Goal: Information Seeking & Learning: Learn about a topic

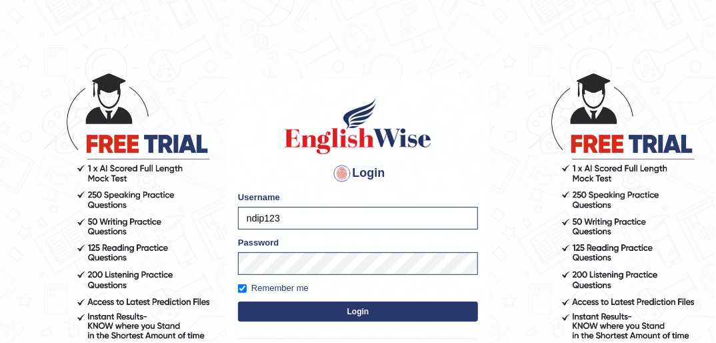
click at [362, 310] on button "Login" at bounding box center [358, 312] width 240 height 20
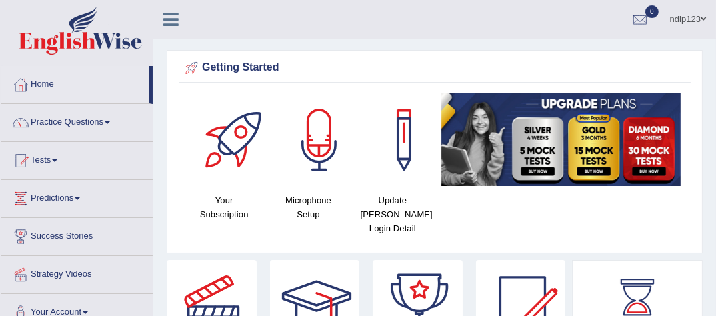
click at [45, 83] on link "Home" at bounding box center [75, 82] width 149 height 33
click at [84, 122] on link "Practice Questions" at bounding box center [77, 120] width 152 height 33
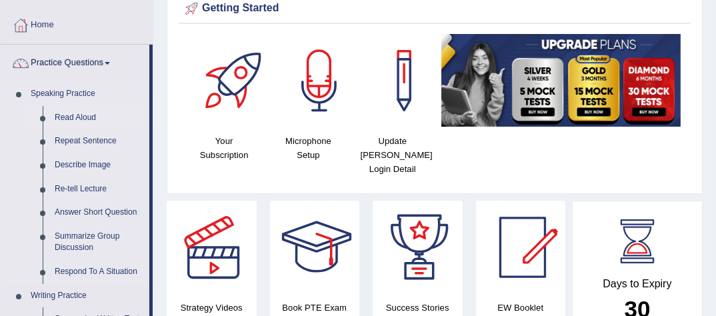
scroll to position [107, 0]
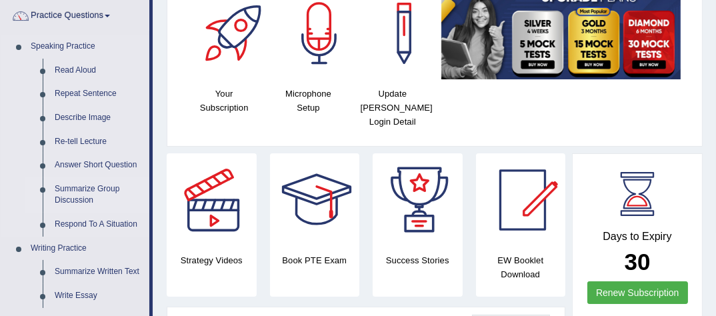
click at [77, 193] on link "Summarize Group Discussion" at bounding box center [99, 194] width 101 height 35
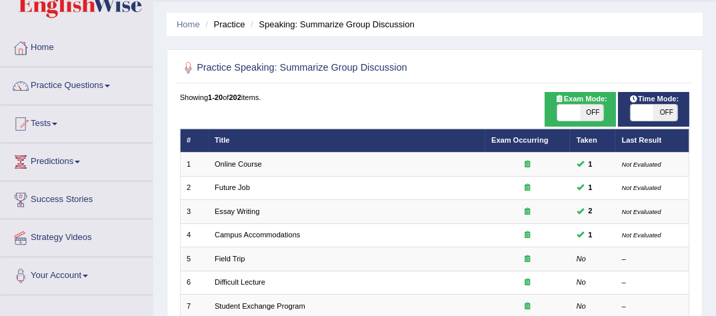
scroll to position [53, 0]
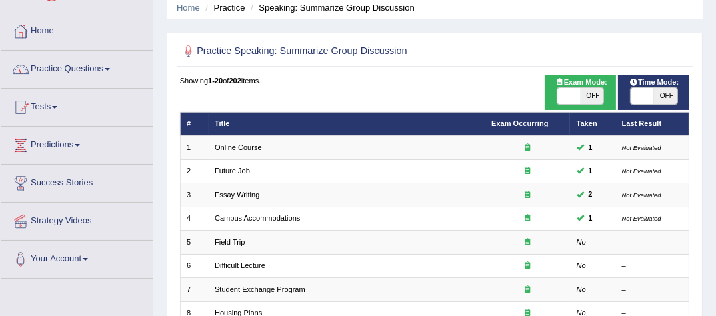
click at [51, 24] on link "Home" at bounding box center [77, 29] width 152 height 33
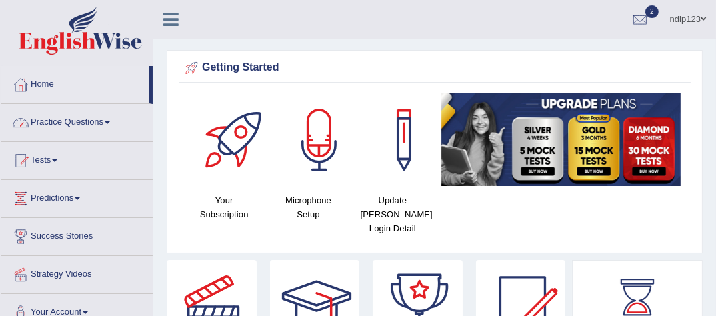
click at [109, 125] on link "Practice Questions" at bounding box center [77, 120] width 152 height 33
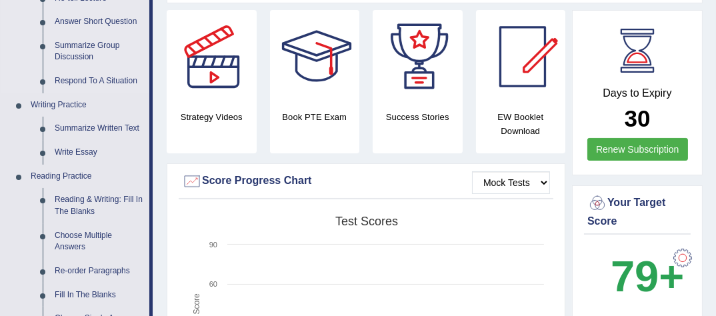
scroll to position [267, 0]
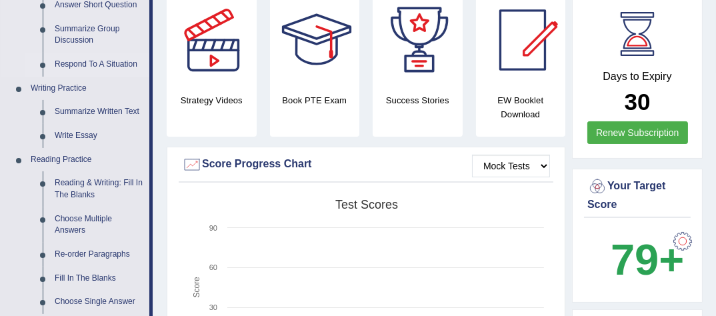
click at [83, 61] on link "Respond To A Situation" at bounding box center [99, 65] width 101 height 24
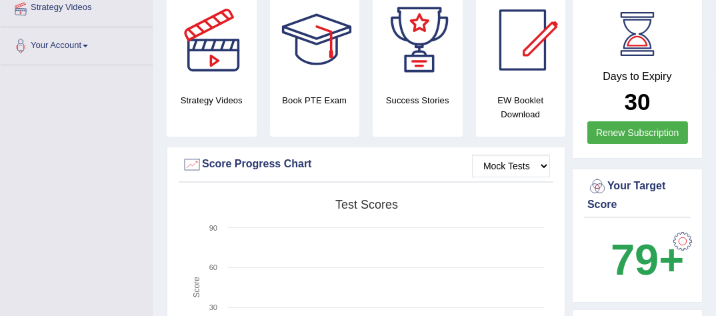
scroll to position [295, 0]
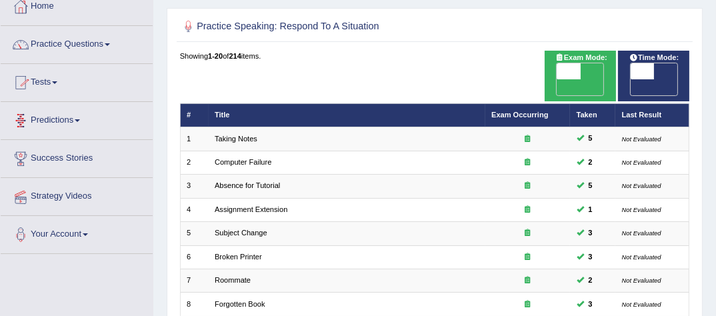
scroll to position [107, 0]
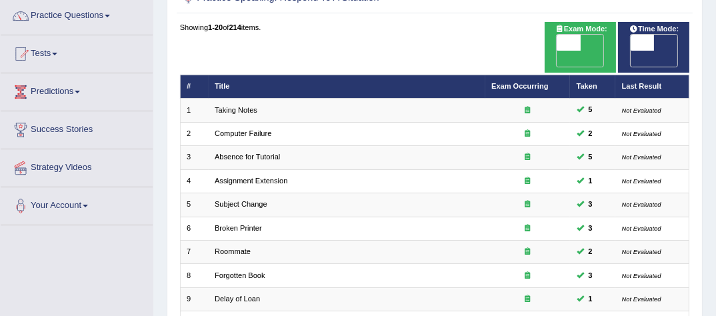
click at [51, 53] on link "Tests" at bounding box center [77, 51] width 152 height 33
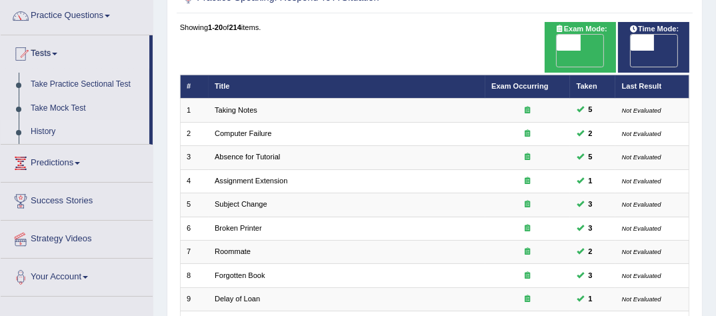
click at [44, 135] on link "History" at bounding box center [87, 132] width 125 height 24
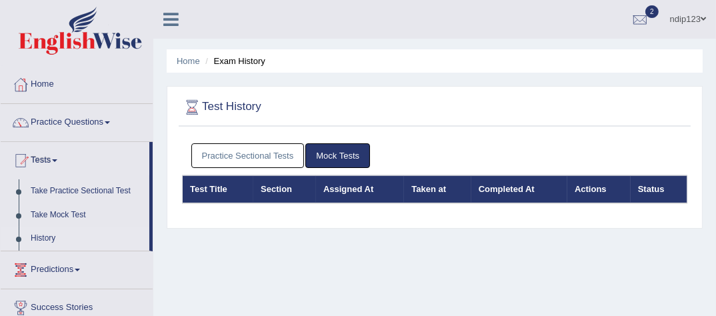
click at [211, 149] on link "Practice Sectional Tests" at bounding box center [247, 155] width 113 height 25
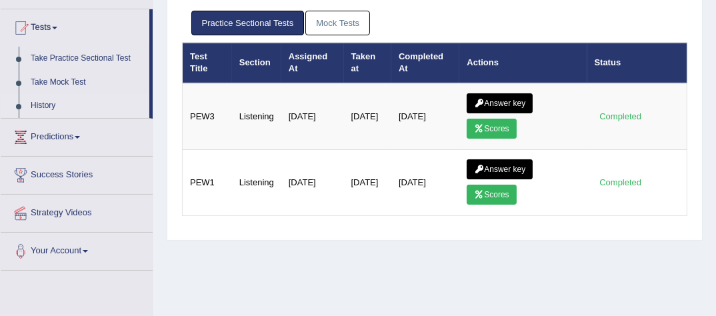
scroll to position [160, 0]
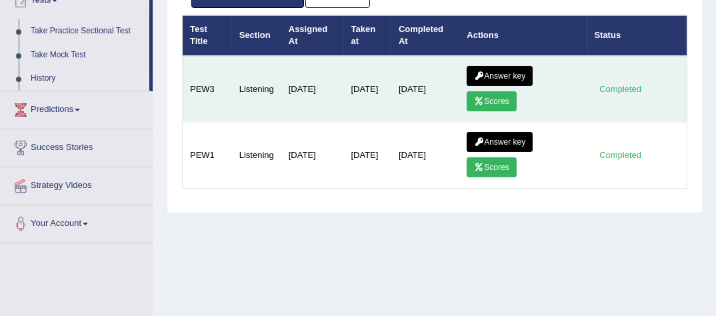
click at [500, 73] on link "Answer key" at bounding box center [500, 76] width 66 height 20
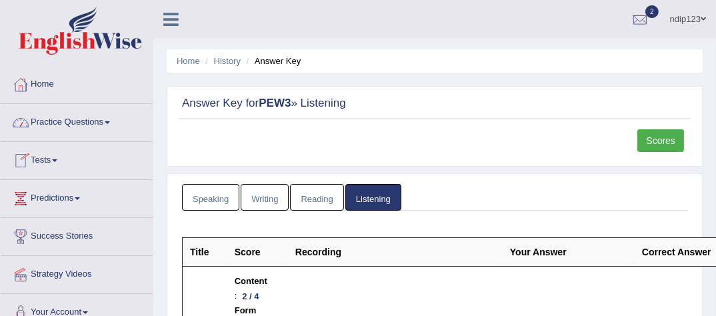
click at [81, 121] on link "Practice Questions" at bounding box center [77, 120] width 152 height 33
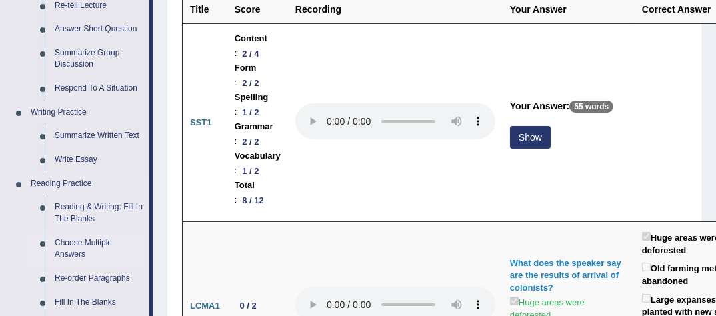
scroll to position [267, 0]
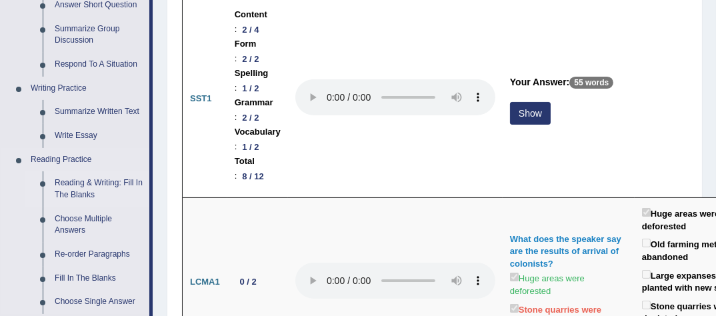
click at [81, 185] on link "Reading & Writing: Fill In The Blanks" at bounding box center [99, 188] width 101 height 35
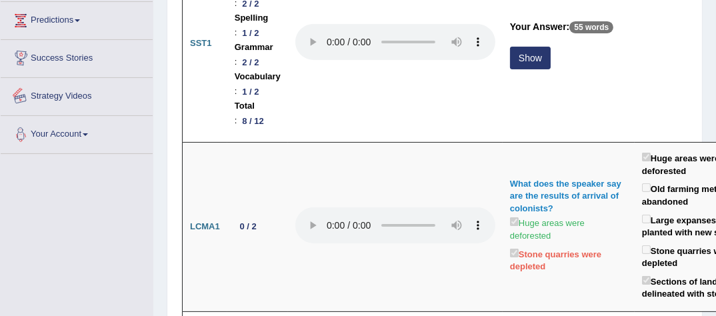
scroll to position [429, 0]
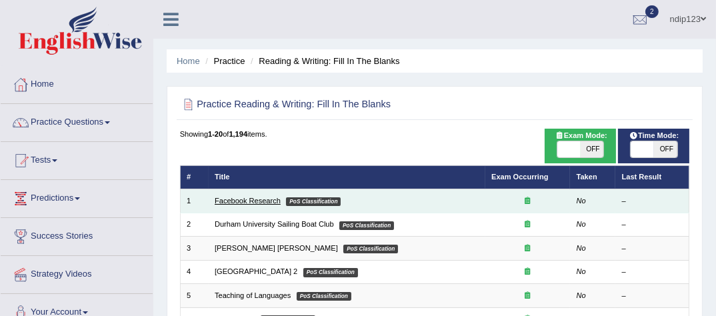
click at [237, 199] on link "Facebook Research" at bounding box center [248, 201] width 66 height 8
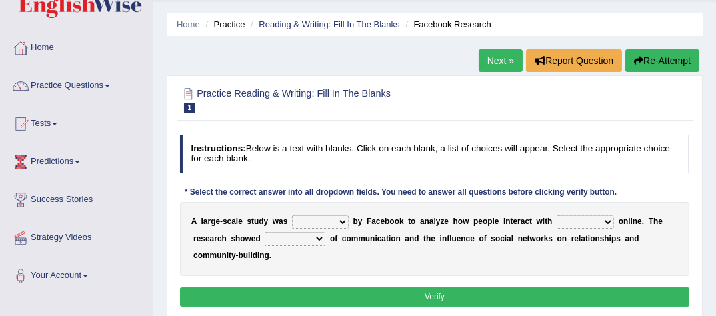
scroll to position [53, 0]
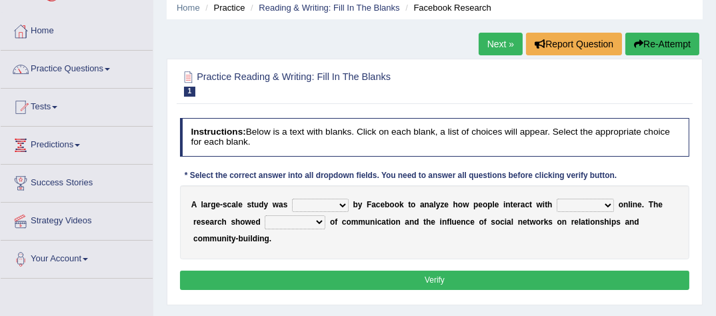
click at [339, 205] on select "surveyed had asked made" at bounding box center [320, 205] width 57 height 13
click at [590, 202] on select "together all each other another" at bounding box center [585, 205] width 57 height 13
click at [337, 205] on select "surveyed had asked made" at bounding box center [320, 205] width 57 height 13
click at [334, 203] on select "surveyed had asked made" at bounding box center [320, 205] width 57 height 13
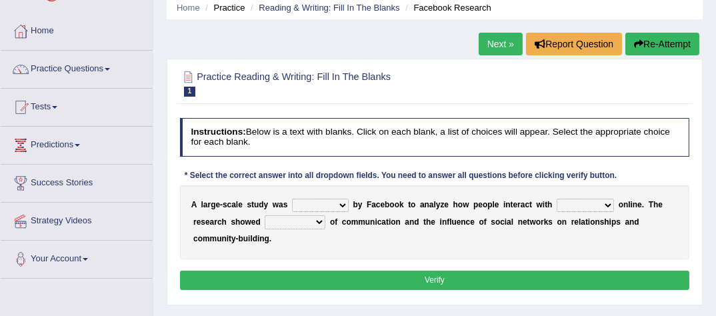
select select "made"
click at [292, 199] on select "surveyed had asked made" at bounding box center [320, 205] width 57 height 13
click at [584, 205] on select "together all each other another" at bounding box center [585, 205] width 57 height 13
select select "each other"
click at [557, 199] on select "together all each other another" at bounding box center [585, 205] width 57 height 13
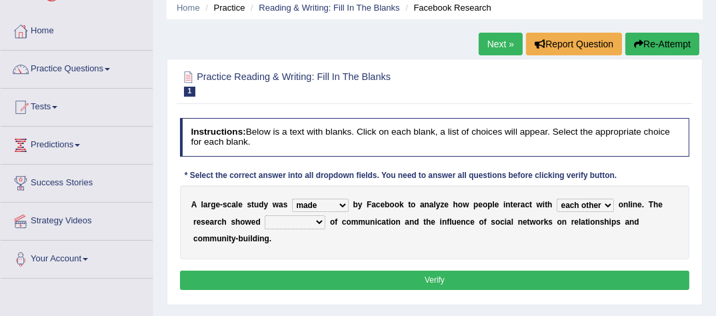
click at [275, 219] on select "advantages standards fellowships patterns" at bounding box center [295, 221] width 61 height 13
select select "standards"
click at [265, 215] on select "advantages standards fellowships patterns" at bounding box center [295, 221] width 61 height 13
click at [338, 206] on select "surveyed had asked made" at bounding box center [320, 205] width 57 height 13
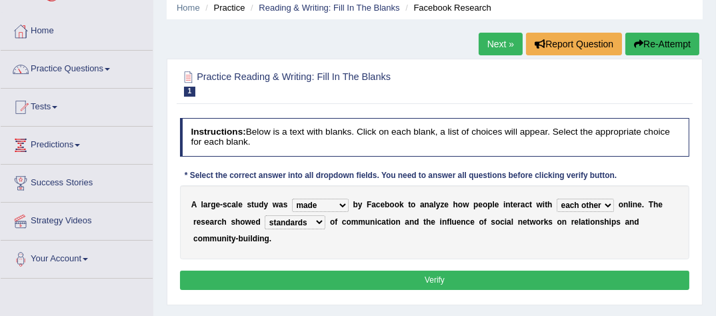
click at [442, 271] on button "Verify" at bounding box center [435, 280] width 510 height 19
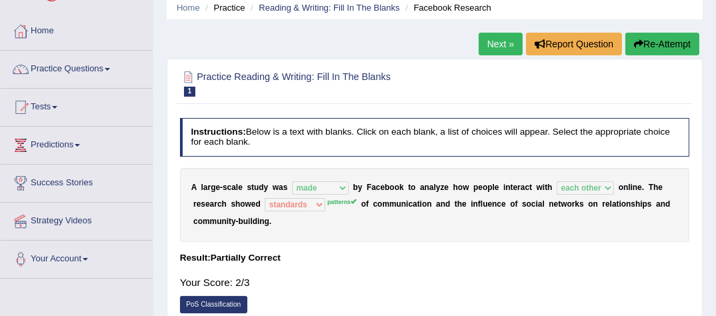
click at [494, 45] on link "Next »" at bounding box center [501, 44] width 44 height 23
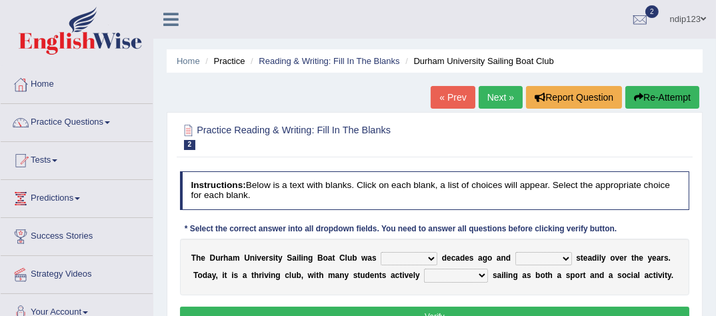
scroll to position [107, 0]
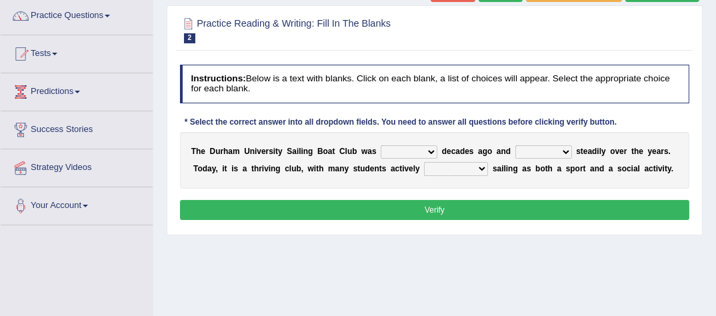
click at [419, 149] on select "found fund founded find" at bounding box center [409, 151] width 57 height 13
select select "founded"
click at [381, 145] on select "found fund founded find" at bounding box center [409, 151] width 57 height 13
click at [547, 148] on select "grow growing has grown grown" at bounding box center [544, 151] width 57 height 13
select select "has grown"
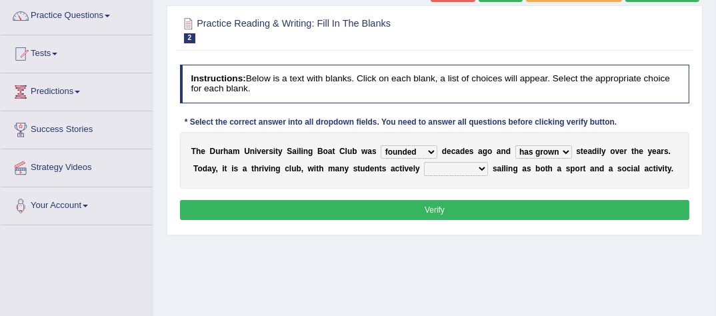
click at [516, 145] on select "grow growing has grown grown" at bounding box center [544, 151] width 57 height 13
click at [432, 165] on select "enjoy enjoyed are enjoying enjoying" at bounding box center [456, 168] width 64 height 13
select select "enjoying"
click at [424, 162] on select "enjoy enjoyed are enjoying enjoying" at bounding box center [456, 168] width 64 height 13
click at [440, 205] on button "Verify" at bounding box center [435, 209] width 510 height 19
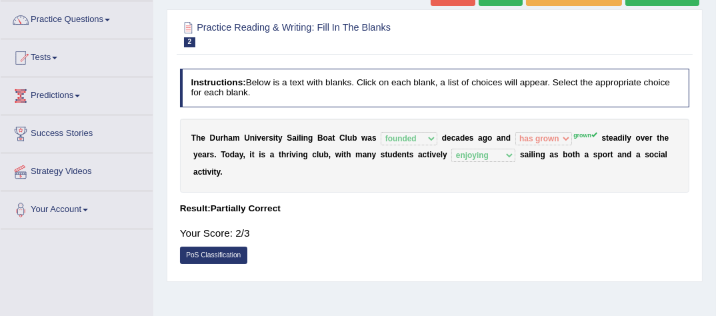
scroll to position [0, 0]
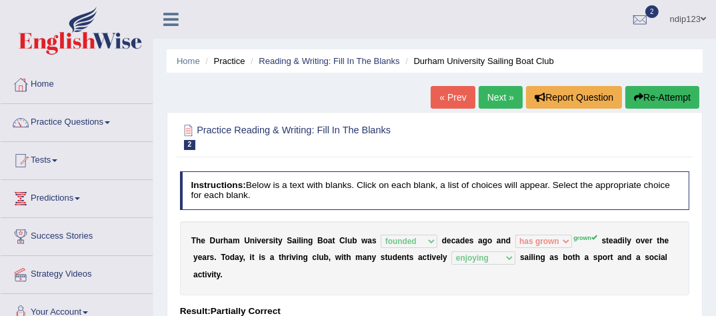
click at [496, 93] on link "Next »" at bounding box center [501, 97] width 44 height 23
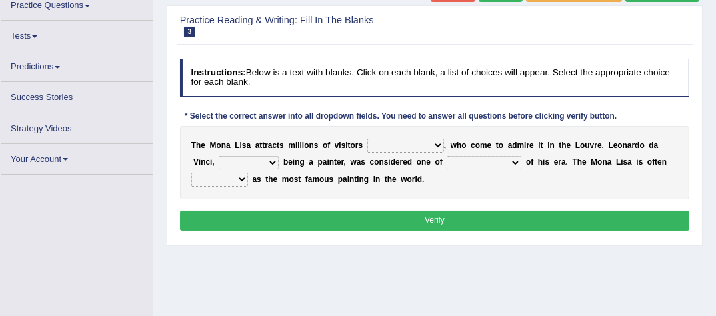
scroll to position [117, 0]
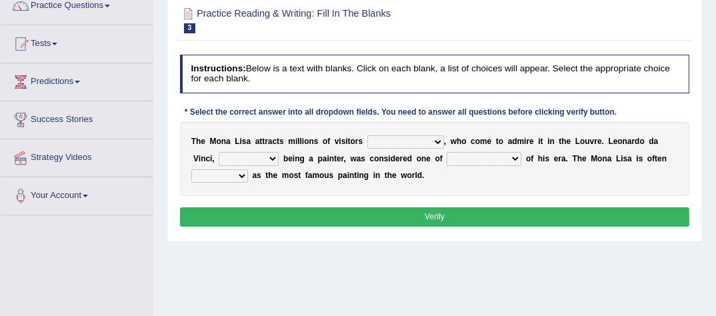
click at [426, 139] on select "around the year the all year all year round per year" at bounding box center [406, 141] width 77 height 13
select select "all year round"
click at [368, 135] on select "around the year the all year all year round per year" at bounding box center [406, 141] width 77 height 13
click at [241, 157] on select "rather than as much as as well as as long as" at bounding box center [249, 158] width 60 height 13
select select "as well as"
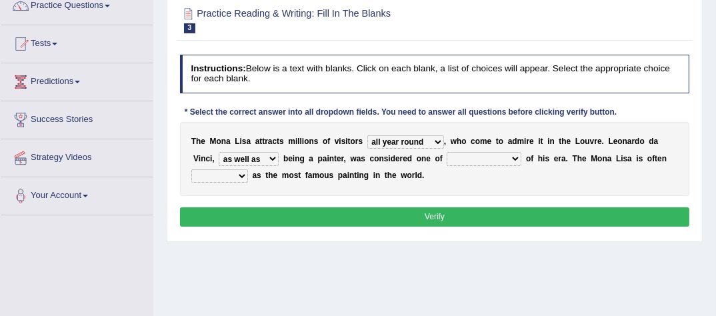
click at [219, 152] on select "rather than as much as as well as as long as" at bounding box center [249, 158] width 60 height 13
click at [243, 157] on select "rather than as much as as well as as long as" at bounding box center [249, 158] width 60 height 13
click at [244, 157] on select "rather than as much as as well as as long as" at bounding box center [249, 158] width 60 height 13
click at [470, 157] on select "better artists artist the better artist the best artists" at bounding box center [484, 158] width 75 height 13
select select "the best artists"
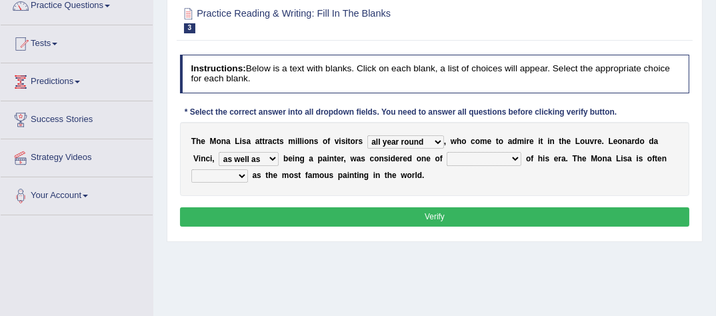
click at [447, 152] on select "better artists artist the better artist the best artists" at bounding box center [484, 158] width 75 height 13
click at [248, 169] on select "classified suggested predicted described" at bounding box center [219, 175] width 57 height 13
select select "described"
click at [248, 169] on select "classified suggested predicted described" at bounding box center [219, 175] width 57 height 13
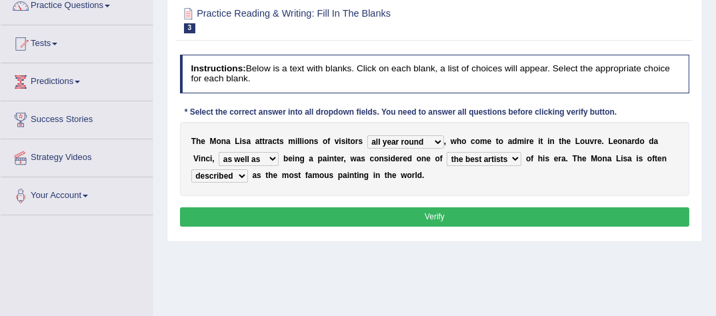
click at [662, 110] on div "Instructions: Below is a text with blanks. Click on each blank, a list of choic…" at bounding box center [435, 142] width 516 height 187
click at [422, 139] on select "around the year the all year all year round per year" at bounding box center [406, 141] width 77 height 13
select select "per year"
click at [368, 135] on select "around the year the all year all year round per year" at bounding box center [406, 141] width 77 height 13
click at [440, 214] on button "Verify" at bounding box center [435, 216] width 510 height 19
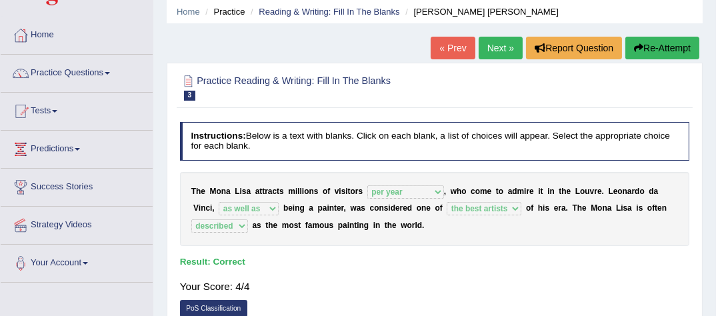
scroll to position [10, 0]
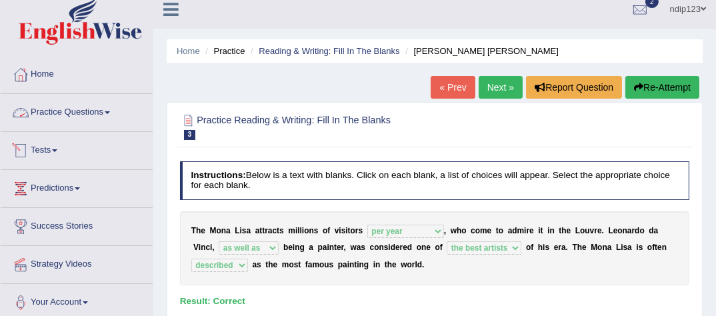
click at [107, 113] on link "Practice Questions" at bounding box center [77, 110] width 152 height 33
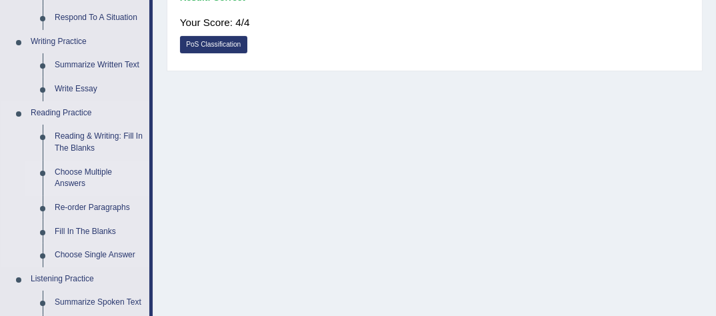
scroll to position [330, 0]
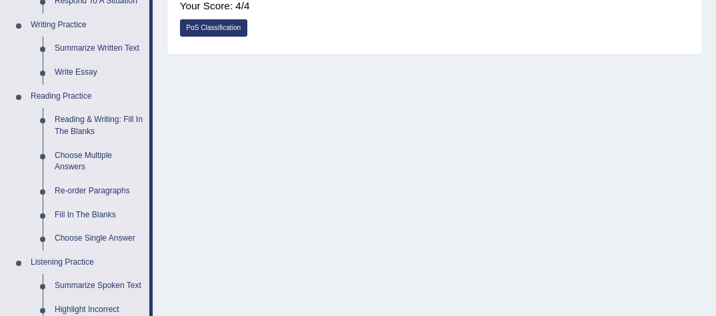
click at [99, 212] on link "Fill In The Blanks" at bounding box center [99, 215] width 101 height 24
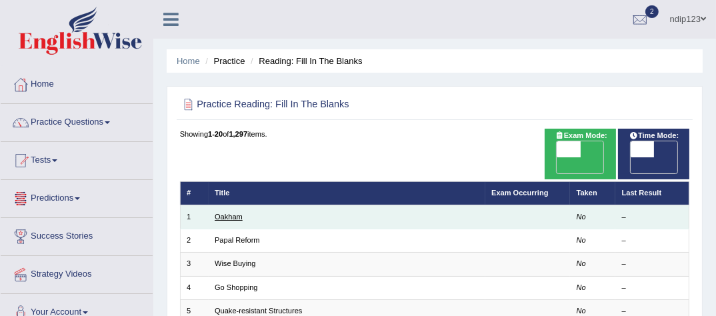
click at [227, 219] on link "Oakham" at bounding box center [229, 217] width 28 height 8
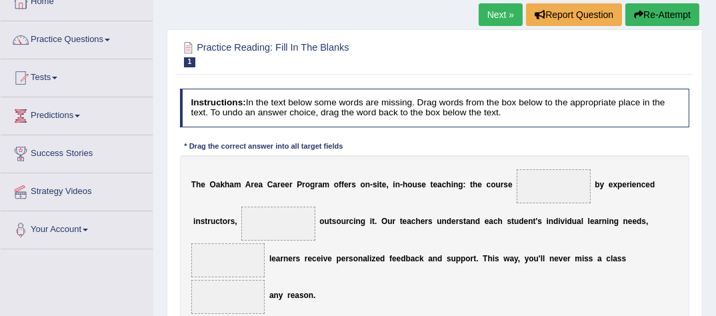
scroll to position [107, 0]
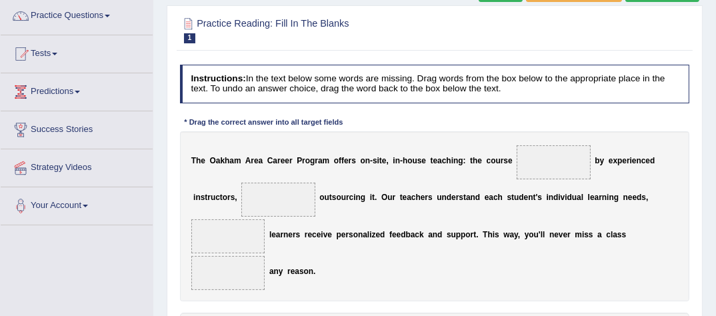
drag, startPoint x: 208, startPoint y: 299, endPoint x: 597, endPoint y: 144, distance: 418.6
drag, startPoint x: 430, startPoint y: 294, endPoint x: 192, endPoint y: 179, distance: 263.4
drag, startPoint x: 325, startPoint y: 294, endPoint x: 678, endPoint y: 185, distance: 369.4
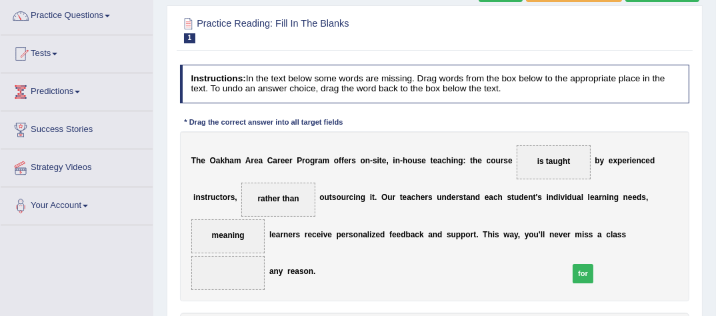
drag, startPoint x: 308, startPoint y: 292, endPoint x: 622, endPoint y: 227, distance: 321.6
drag, startPoint x: 359, startPoint y: 296, endPoint x: 663, endPoint y: 179, distance: 325.8
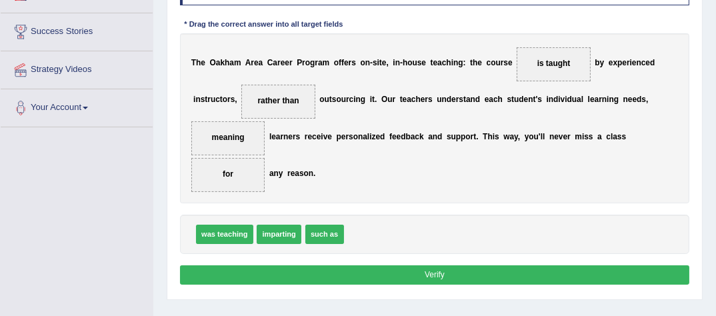
scroll to position [213, 0]
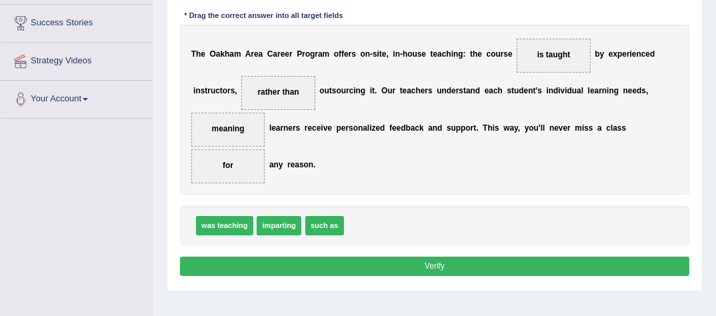
click at [408, 257] on button "Verify" at bounding box center [435, 266] width 510 height 19
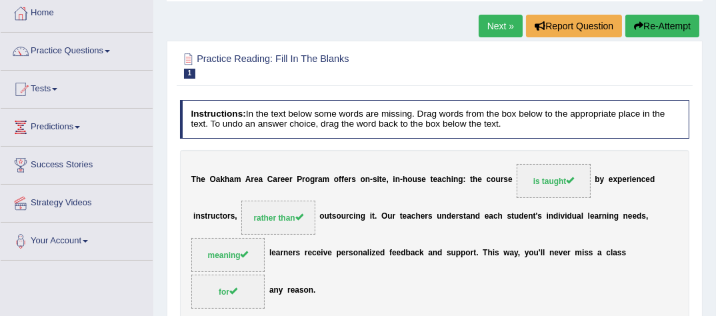
scroll to position [53, 0]
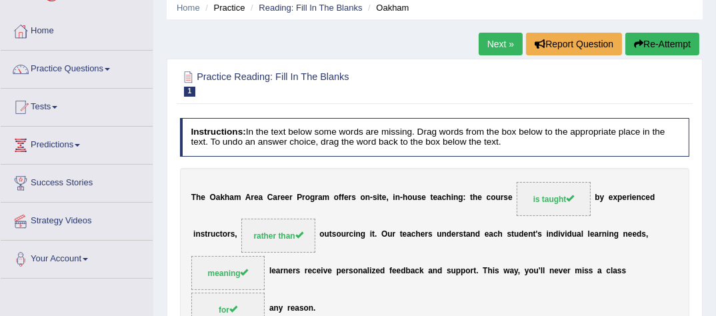
click at [497, 40] on link "Next »" at bounding box center [501, 44] width 44 height 23
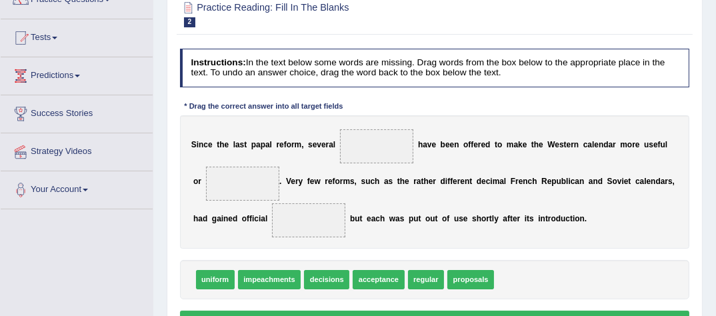
scroll to position [107, 0]
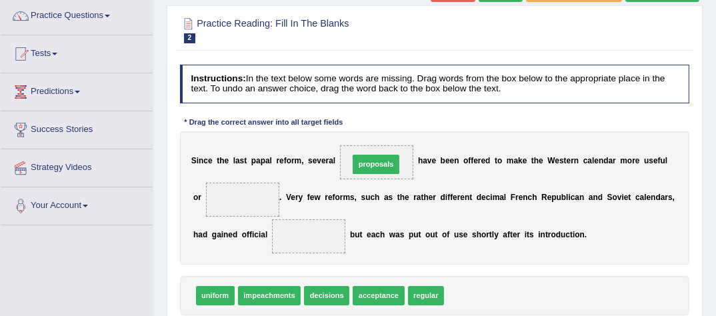
drag, startPoint x: 453, startPoint y: 291, endPoint x: 342, endPoint y: 136, distance: 190.7
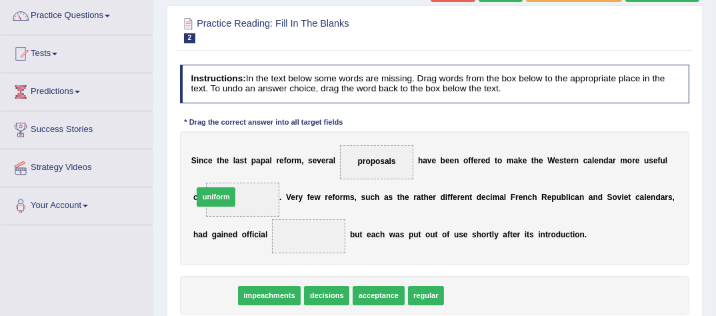
drag, startPoint x: 205, startPoint y: 295, endPoint x: 206, endPoint y: 179, distance: 116.1
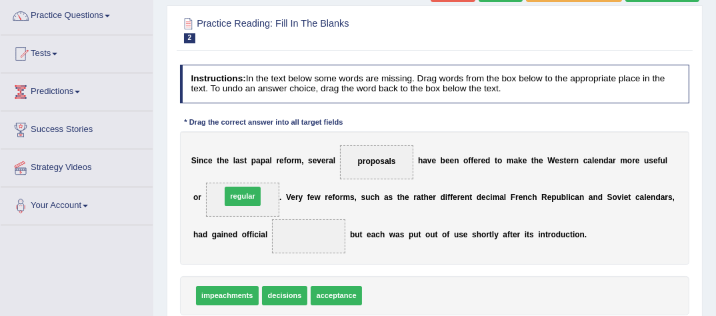
drag, startPoint x: 375, startPoint y: 292, endPoint x: 208, endPoint y: 178, distance: 202.0
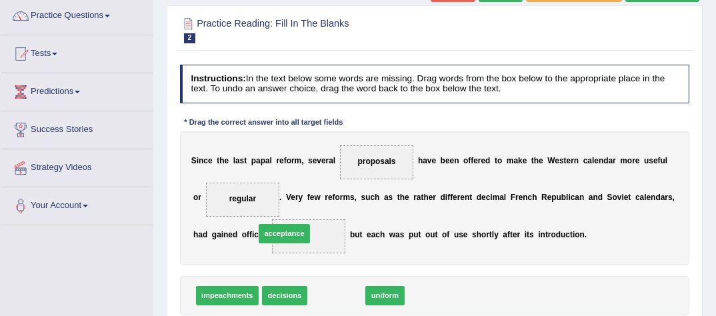
drag, startPoint x: 332, startPoint y: 294, endPoint x: 270, endPoint y: 221, distance: 95.1
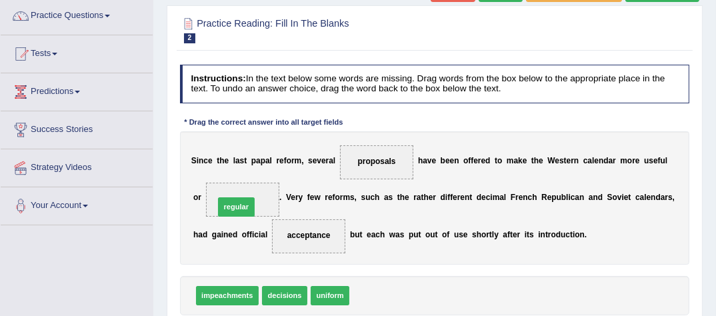
drag, startPoint x: 351, startPoint y: 296, endPoint x: 189, endPoint y: 182, distance: 198.2
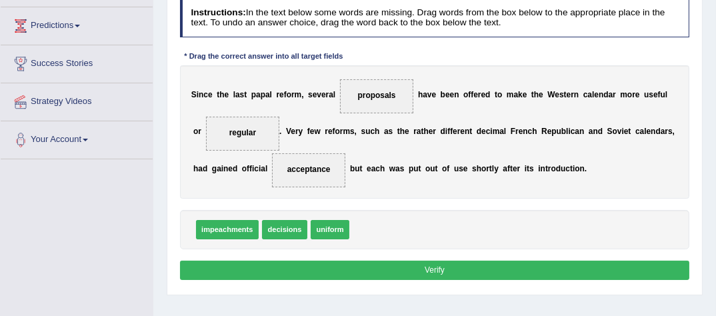
scroll to position [213, 0]
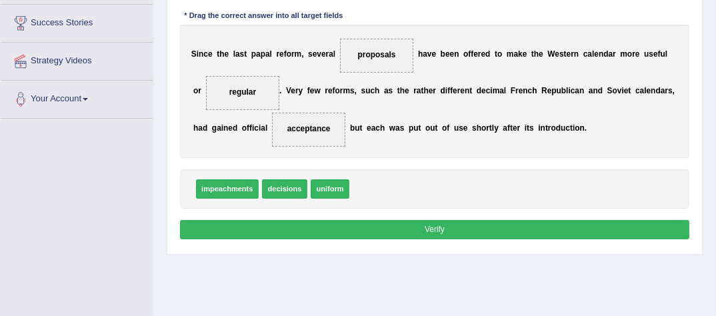
click at [437, 227] on button "Verify" at bounding box center [435, 229] width 510 height 19
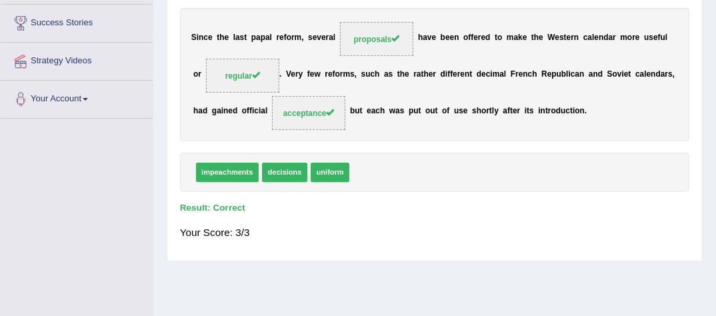
scroll to position [53, 0]
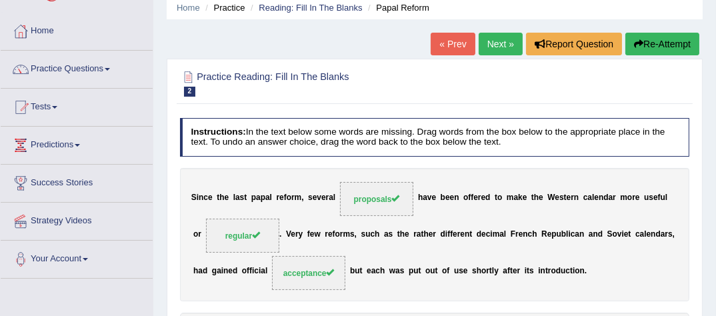
click at [493, 43] on link "Next »" at bounding box center [501, 44] width 44 height 23
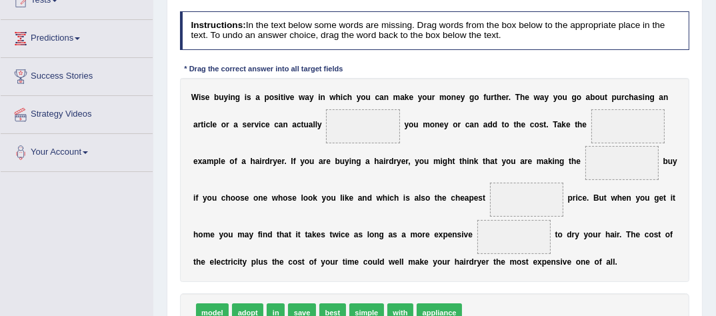
scroll to position [213, 0]
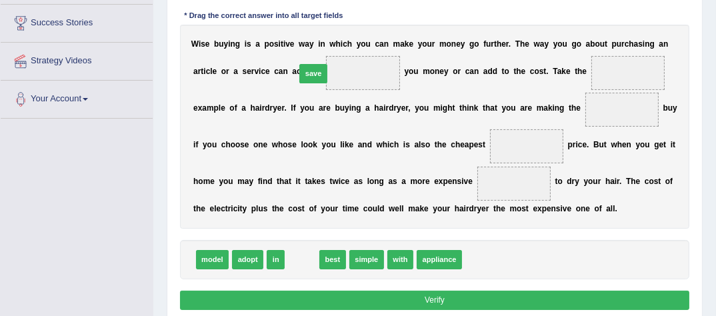
drag, startPoint x: 296, startPoint y: 256, endPoint x: 310, endPoint y: 37, distance: 219.2
click at [310, 37] on div "Instructions: In the text below some words are missing. Drag words from the box…" at bounding box center [435, 136] width 516 height 367
drag, startPoint x: 297, startPoint y: 255, endPoint x: 312, endPoint y: 31, distance: 224.6
click at [312, 31] on div "Instructions: In the text below some words are missing. Drag words from the box…" at bounding box center [435, 136] width 516 height 367
drag, startPoint x: 296, startPoint y: 257, endPoint x: 314, endPoint y: 46, distance: 211.5
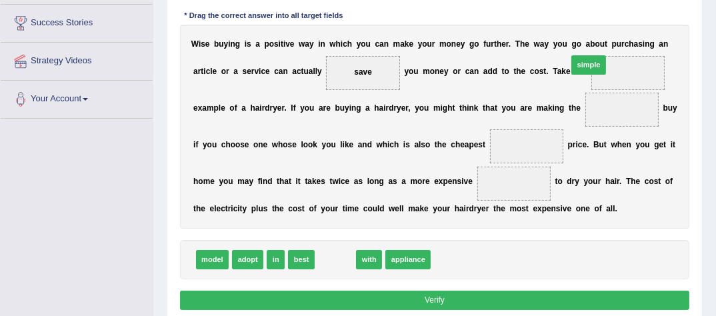
drag, startPoint x: 338, startPoint y: 259, endPoint x: 636, endPoint y: 35, distance: 372.6
click at [636, 29] on div "Instructions: In the text below some words are missing. Drag words from the box…" at bounding box center [435, 136] width 516 height 367
drag, startPoint x: 332, startPoint y: 256, endPoint x: 614, endPoint y: 37, distance: 357.1
click at [614, 37] on div "Instructions: In the text below some words are missing. Drag words from the box…" at bounding box center [435, 136] width 516 height 367
drag, startPoint x: 324, startPoint y: 259, endPoint x: 610, endPoint y: 42, distance: 359.0
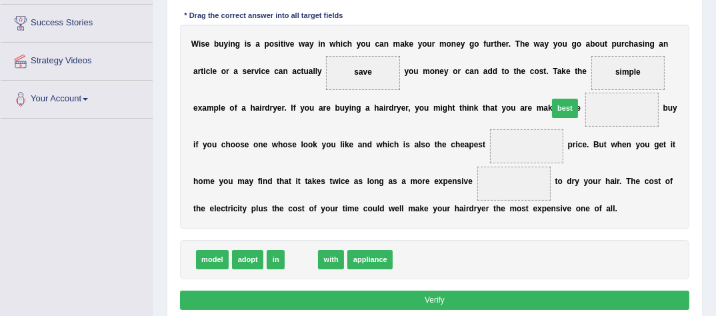
drag, startPoint x: 297, startPoint y: 258, endPoint x: 607, endPoint y: 80, distance: 357.7
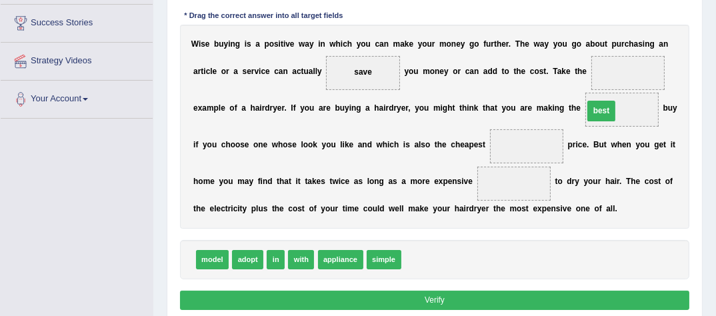
drag, startPoint x: 565, startPoint y: 69, endPoint x: 534, endPoint y: 130, distance: 68.3
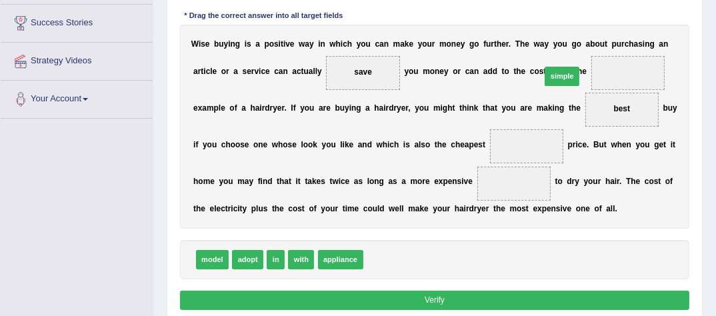
drag, startPoint x: 372, startPoint y: 257, endPoint x: 584, endPoint y: 45, distance: 299.5
drag, startPoint x: 272, startPoint y: 259, endPoint x: 471, endPoint y: 123, distance: 240.5
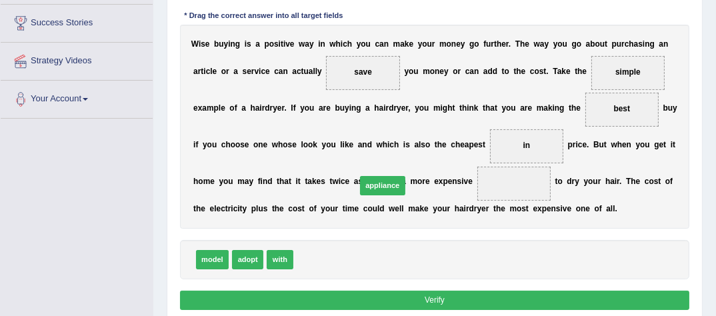
drag, startPoint x: 317, startPoint y: 261, endPoint x: 392, endPoint y: 173, distance: 115.0
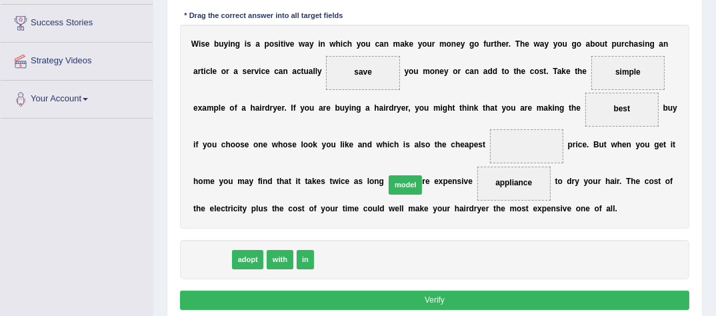
drag, startPoint x: 210, startPoint y: 258, endPoint x: 438, endPoint y: 170, distance: 243.9
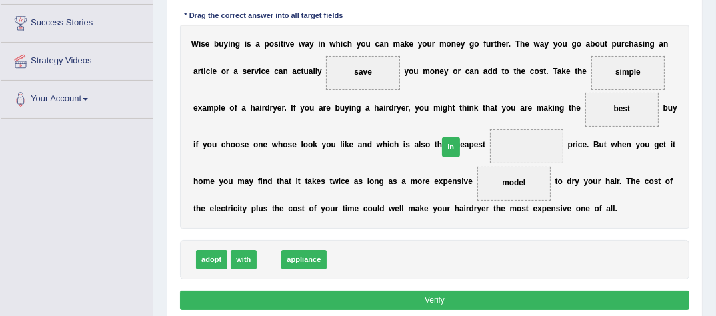
drag, startPoint x: 265, startPoint y: 256, endPoint x: 476, endPoint y: 127, distance: 246.4
click at [443, 299] on button "Verify" at bounding box center [435, 300] width 510 height 19
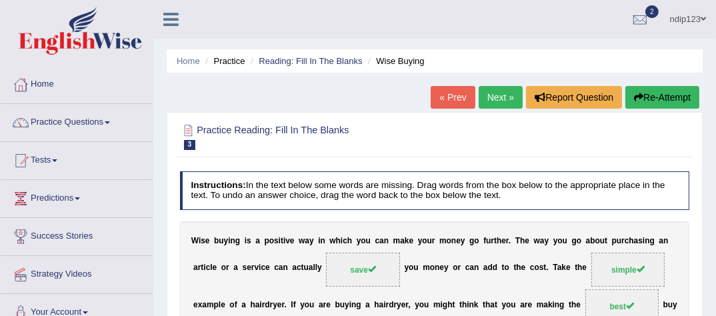
scroll to position [53, 0]
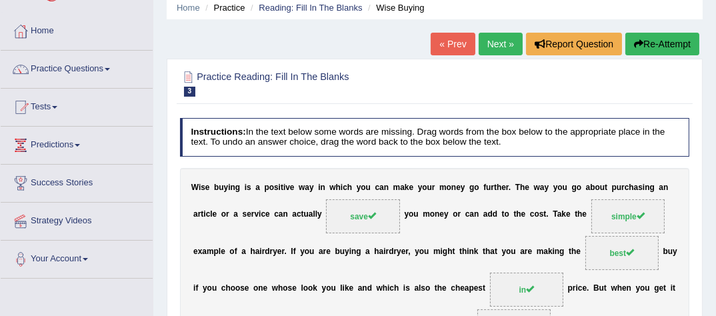
click at [494, 40] on link "Next »" at bounding box center [501, 44] width 44 height 23
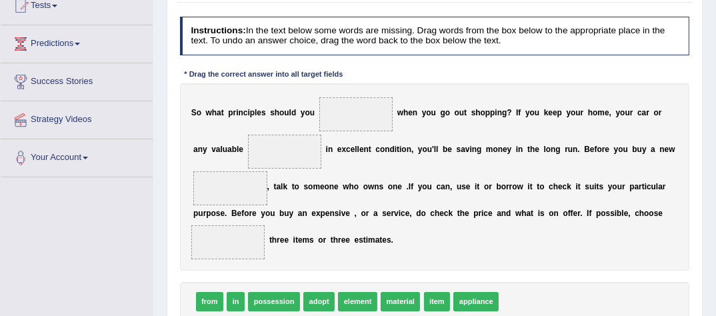
scroll to position [160, 0]
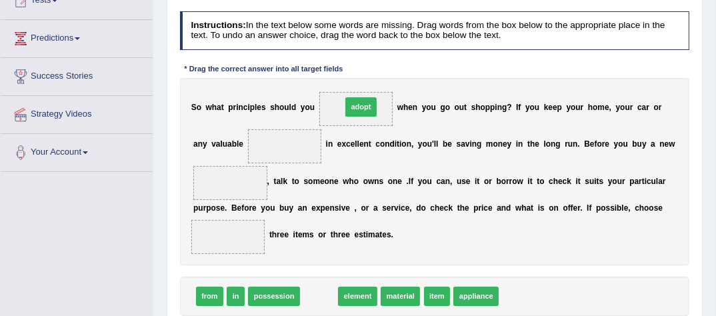
drag, startPoint x: 313, startPoint y: 294, endPoint x: 362, endPoint y: 71, distance: 227.5
click at [362, 71] on div "Instructions: In the text below some words are missing. Drag words from the box…" at bounding box center [435, 181] width 516 height 350
drag, startPoint x: 315, startPoint y: 292, endPoint x: 335, endPoint y: 72, distance: 220.4
click at [335, 72] on div "Instructions: In the text below some words are missing. Drag words from the box…" at bounding box center [435, 181] width 516 height 350
drag, startPoint x: 320, startPoint y: 294, endPoint x: 352, endPoint y: 73, distance: 222.4
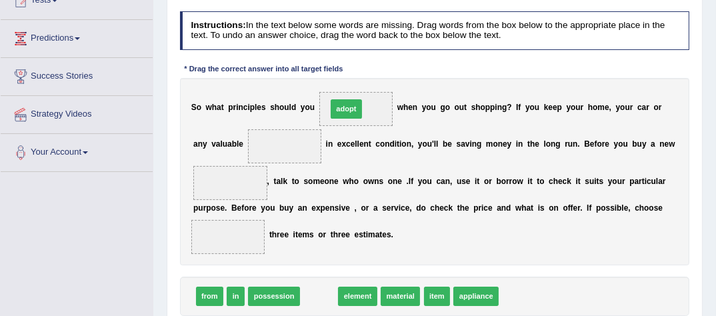
click at [352, 73] on div "Instructions: In the text below some words are missing. Drag words from the box…" at bounding box center [435, 181] width 516 height 350
drag, startPoint x: 317, startPoint y: 294, endPoint x: 355, endPoint y: 73, distance: 224.0
click at [355, 73] on div "Instructions: In the text below some words are missing. Drag words from the box…" at bounding box center [435, 181] width 516 height 350
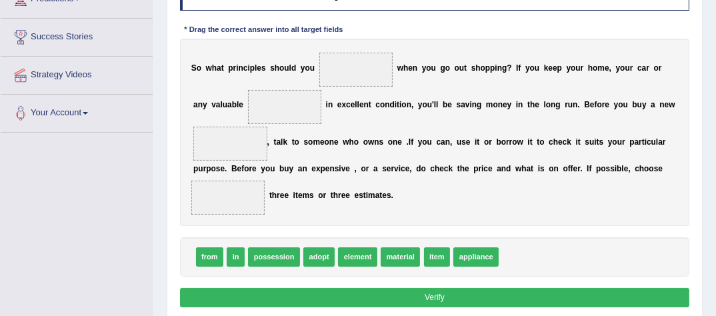
scroll to position [213, 0]
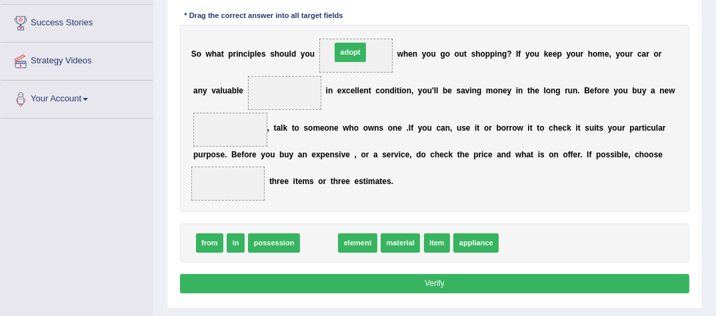
drag, startPoint x: 313, startPoint y: 243, endPoint x: 348, endPoint y: 19, distance: 227.6
click at [348, 19] on div "Instructions: In the text below some words are missing. Drag words from the box…" at bounding box center [435, 128] width 516 height 350
drag, startPoint x: 316, startPoint y: 242, endPoint x: 352, endPoint y: 21, distance: 223.7
click at [352, 21] on div "Instructions: In the text below some words are missing. Drag words from the box…" at bounding box center [435, 128] width 516 height 350
drag, startPoint x: 313, startPoint y: 242, endPoint x: 353, endPoint y: 13, distance: 232.3
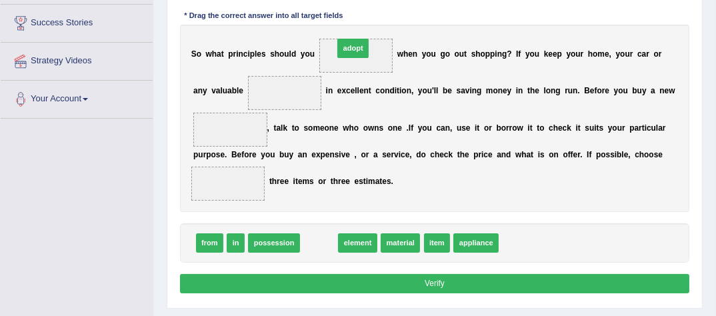
click at [353, 13] on div "Instructions: In the text below some words are missing. Drag words from the box…" at bounding box center [435, 128] width 516 height 350
drag, startPoint x: 311, startPoint y: 237, endPoint x: 355, endPoint y: 21, distance: 221.2
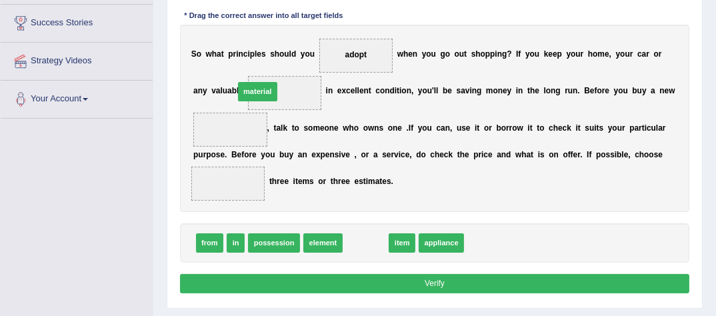
drag, startPoint x: 352, startPoint y: 227, endPoint x: 233, endPoint y: 66, distance: 200.4
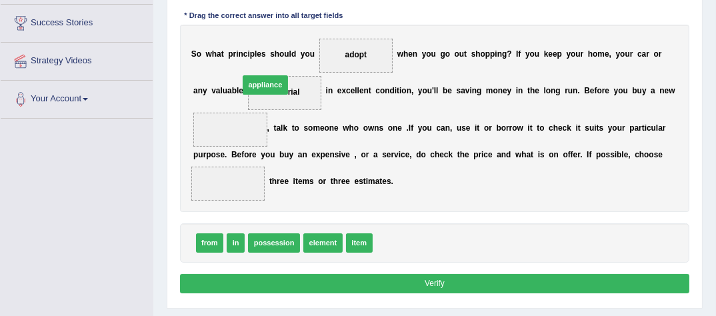
drag, startPoint x: 395, startPoint y: 241, endPoint x: 239, endPoint y: 56, distance: 242.4
click at [239, 56] on div "Instructions: In the text below some words are missing. Drag words from the box…" at bounding box center [435, 128] width 516 height 350
drag, startPoint x: 394, startPoint y: 239, endPoint x: 229, endPoint y: 61, distance: 243.6
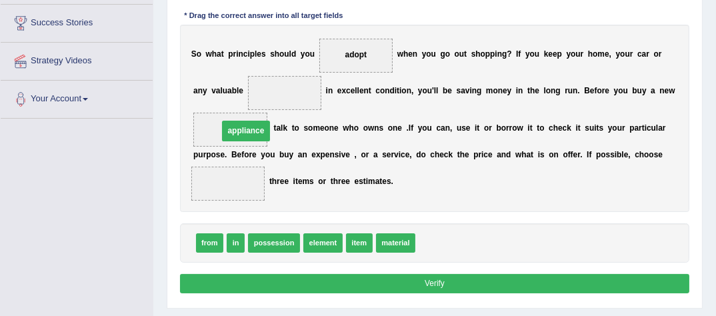
drag, startPoint x: 259, startPoint y: 87, endPoint x: 213, endPoint y: 133, distance: 64.6
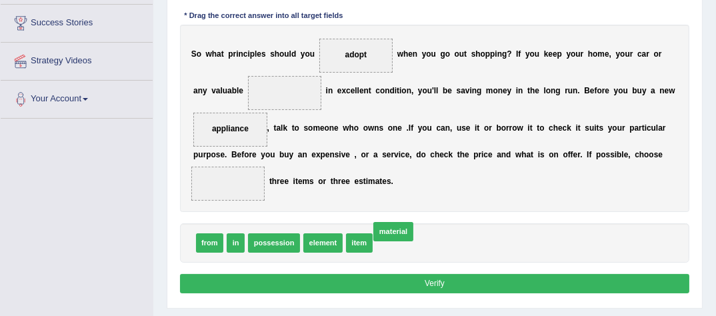
drag, startPoint x: 384, startPoint y: 245, endPoint x: 382, endPoint y: 231, distance: 13.6
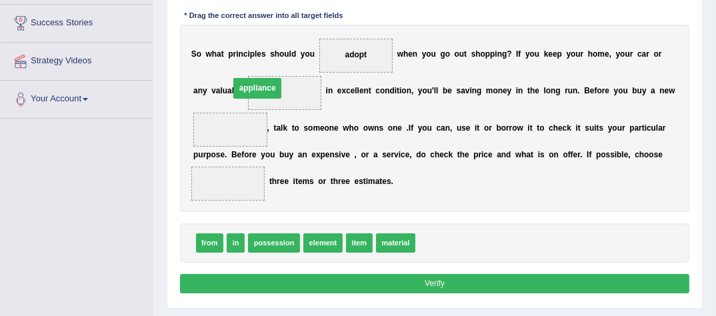
drag, startPoint x: 218, startPoint y: 126, endPoint x: 250, endPoint y: 79, distance: 57.2
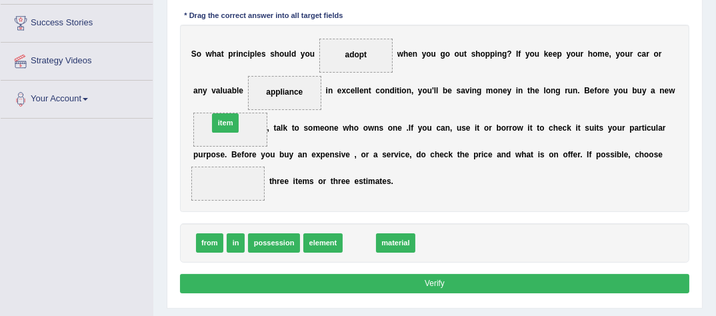
drag, startPoint x: 352, startPoint y: 243, endPoint x: 195, endPoint y: 101, distance: 211.6
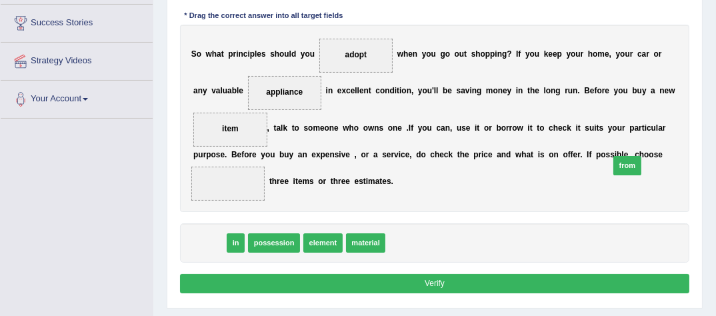
drag, startPoint x: 200, startPoint y: 236, endPoint x: 692, endPoint y: 145, distance: 499.9
click at [692, 145] on div "Instructions: In the text below some words are missing. Drag words from the box…" at bounding box center [435, 128] width 516 height 350
drag, startPoint x: 208, startPoint y: 240, endPoint x: 709, endPoint y: 152, distance: 508.6
click at [709, 152] on div "Home Practice Reading: Fill In The Blanks Go Shopping « Prev Next » Report Ques…" at bounding box center [434, 120] width 563 height 667
drag, startPoint x: 205, startPoint y: 241, endPoint x: 718, endPoint y: 147, distance: 520.9
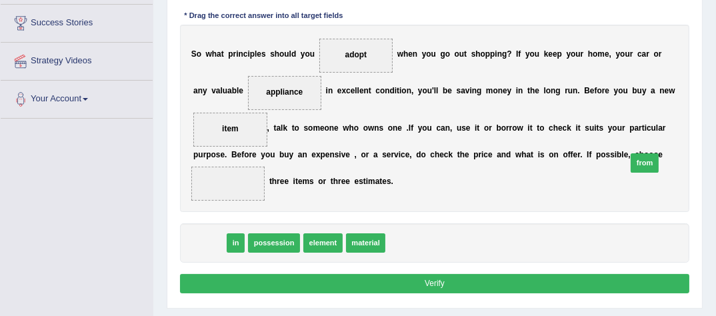
drag, startPoint x: 201, startPoint y: 241, endPoint x: 688, endPoint y: 153, distance: 495.4
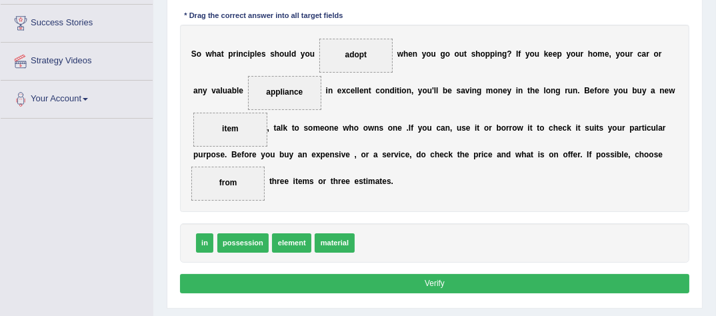
click at [437, 280] on button "Verify" at bounding box center [435, 283] width 510 height 19
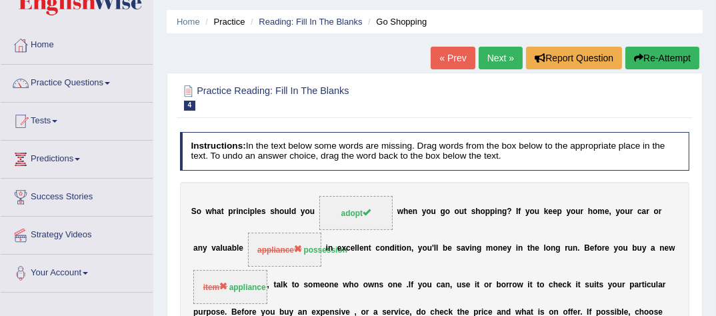
scroll to position [0, 0]
